Goal: Transaction & Acquisition: Purchase product/service

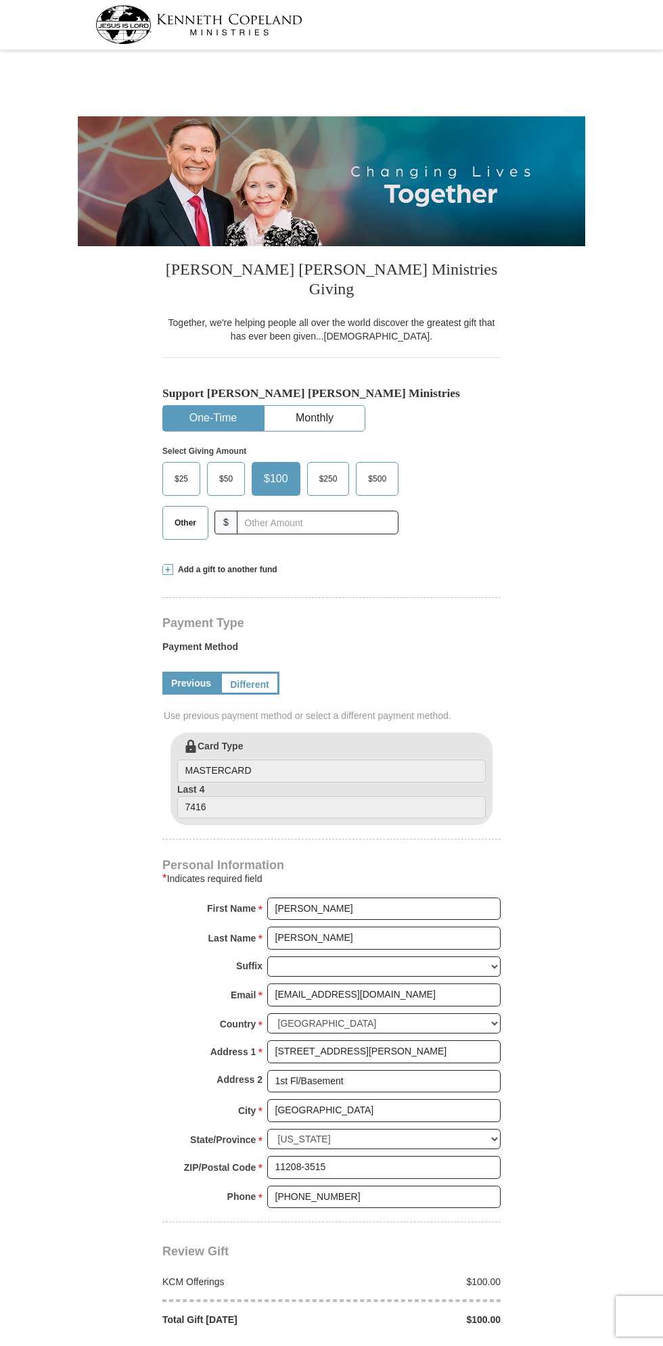
select select "NY"
click at [285, 511] on input "text" at bounding box center [318, 523] width 162 height 24
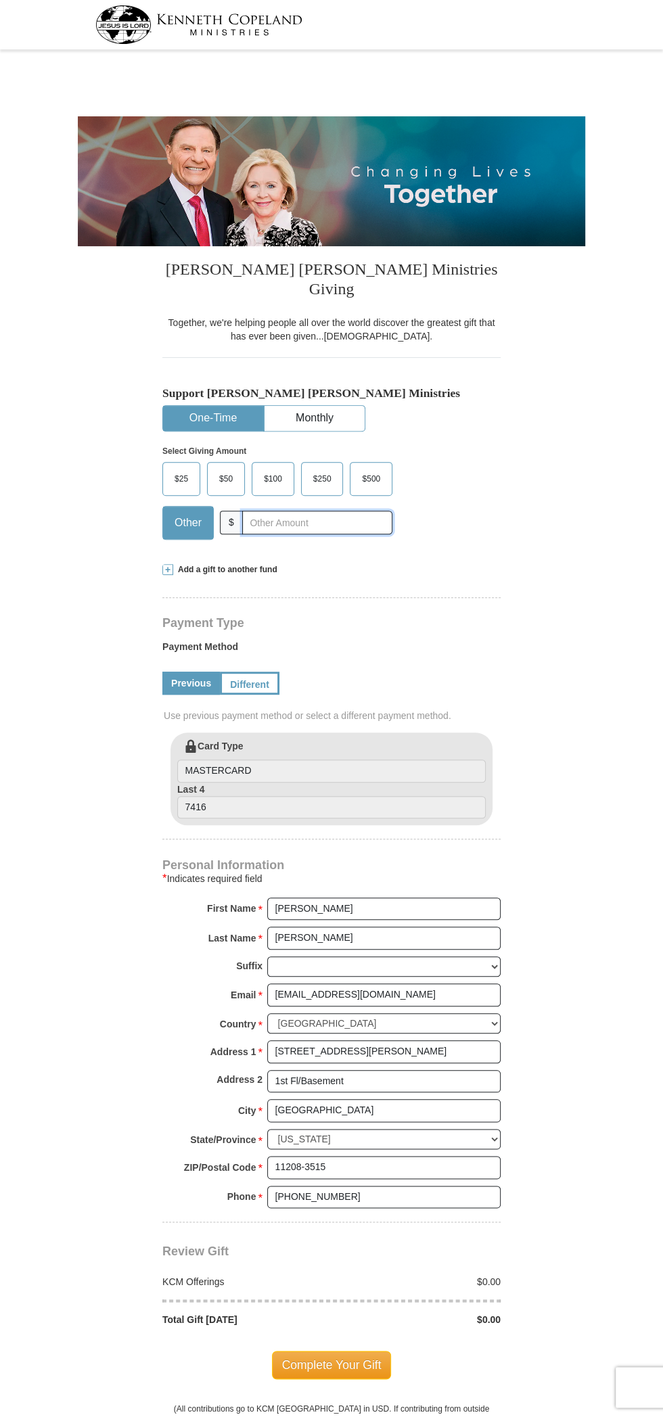
type input "23"
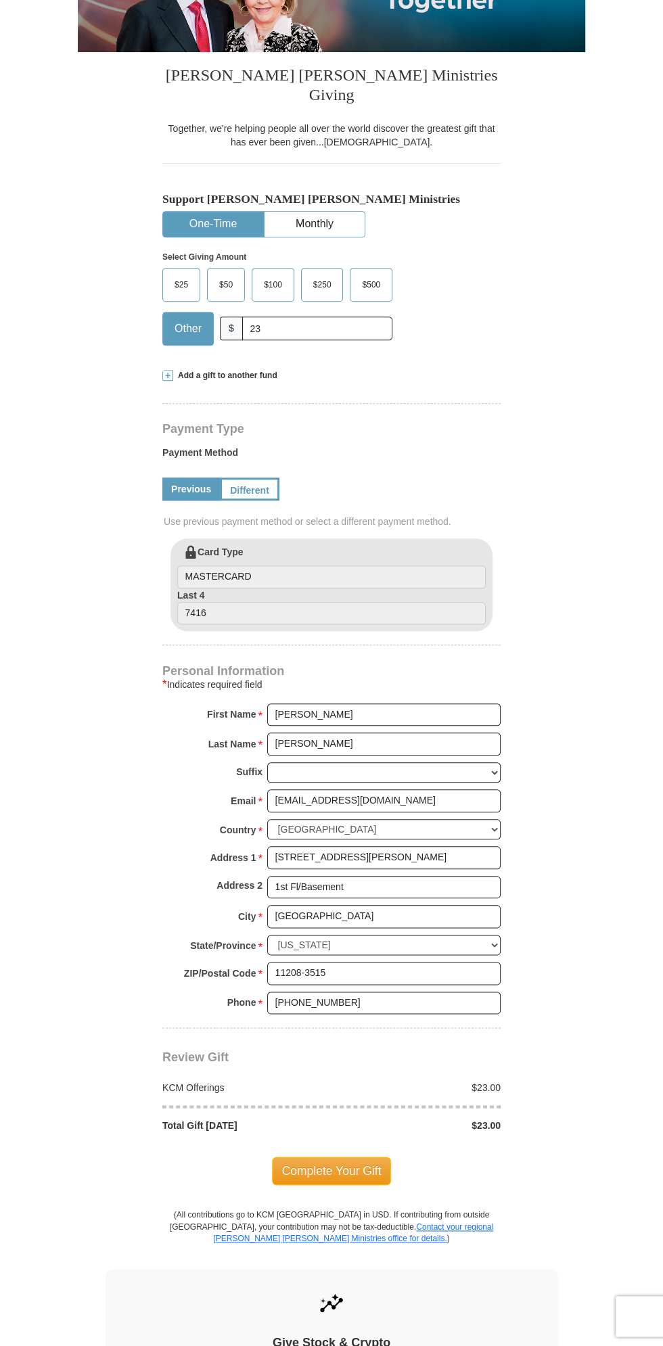
scroll to position [205, 0]
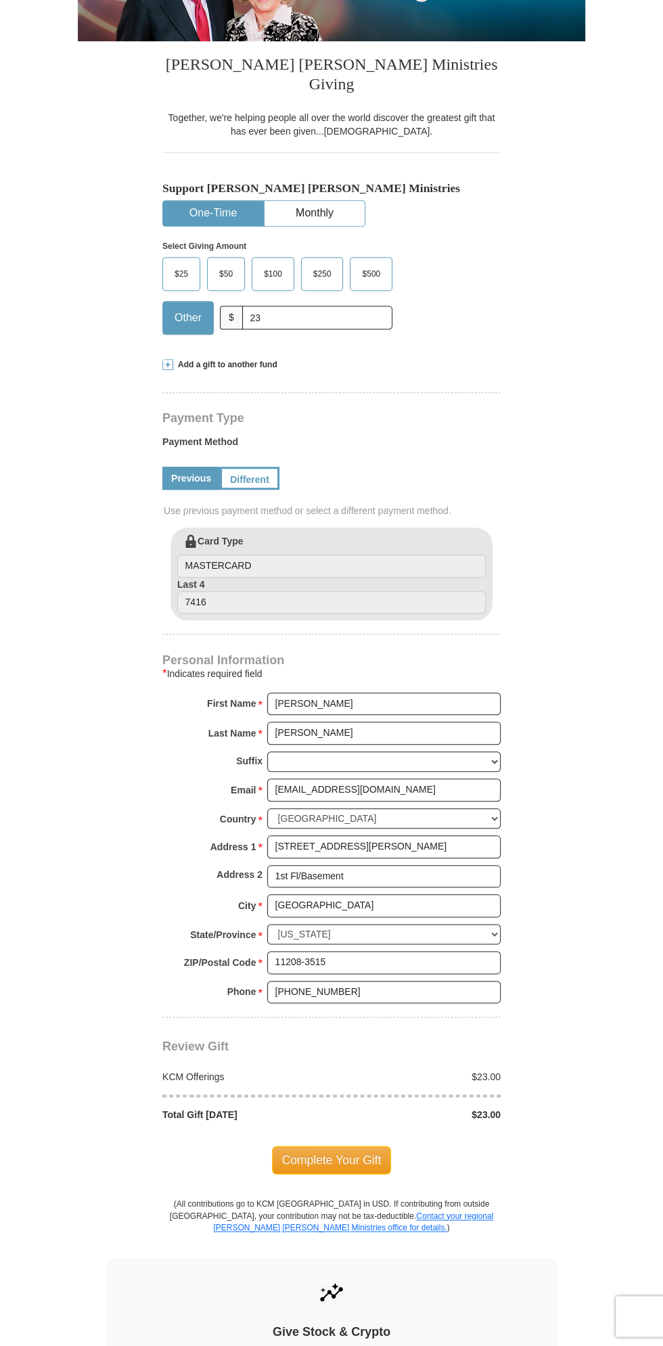
click at [341, 1146] on span "Complete Your Gift" at bounding box center [332, 1160] width 120 height 28
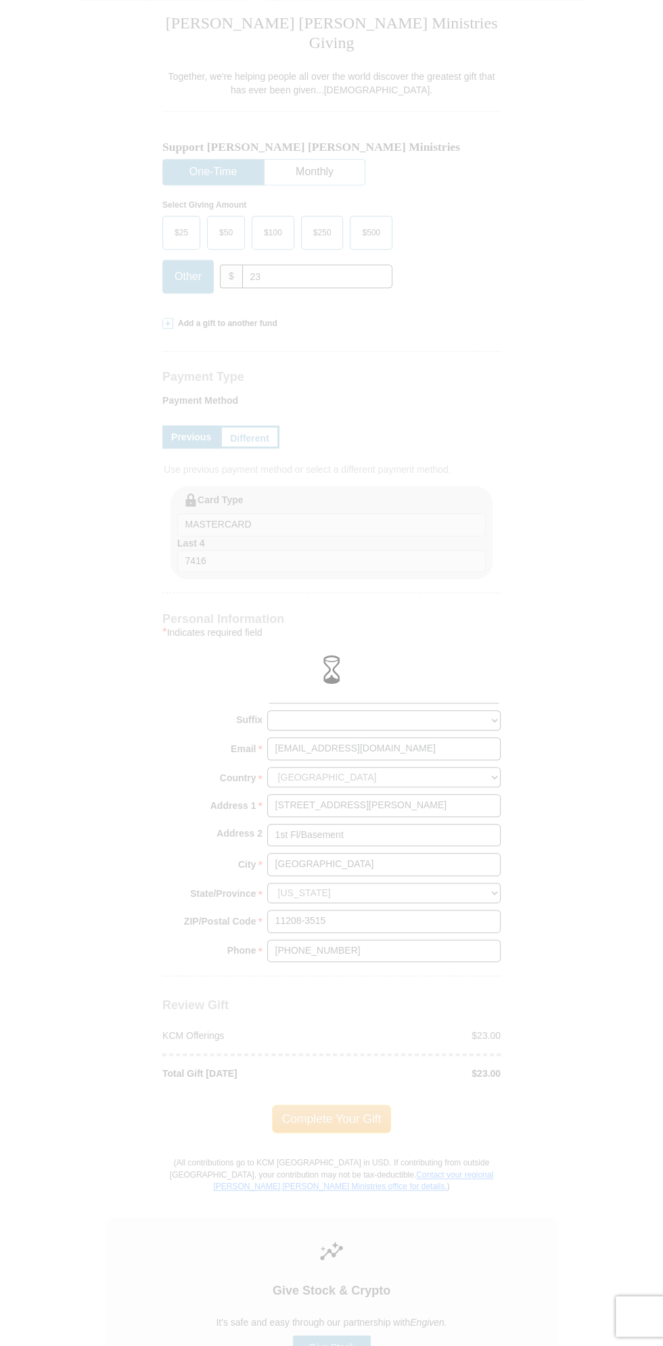
scroll to position [276, 0]
